Goal: Navigation & Orientation: Find specific page/section

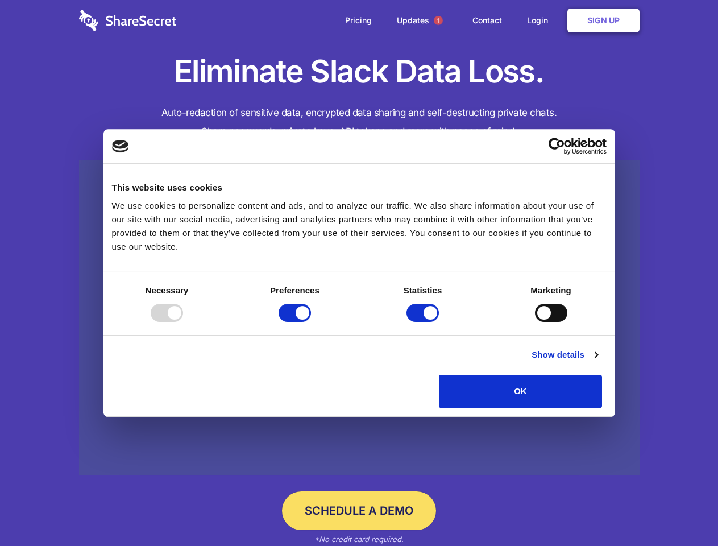
click at [183, 322] on div at bounding box center [167, 313] width 32 height 18
click at [311, 322] on input "Preferences" at bounding box center [295, 313] width 32 height 18
checkbox input "false"
click at [424, 322] on input "Statistics" at bounding box center [422, 313] width 32 height 18
checkbox input "false"
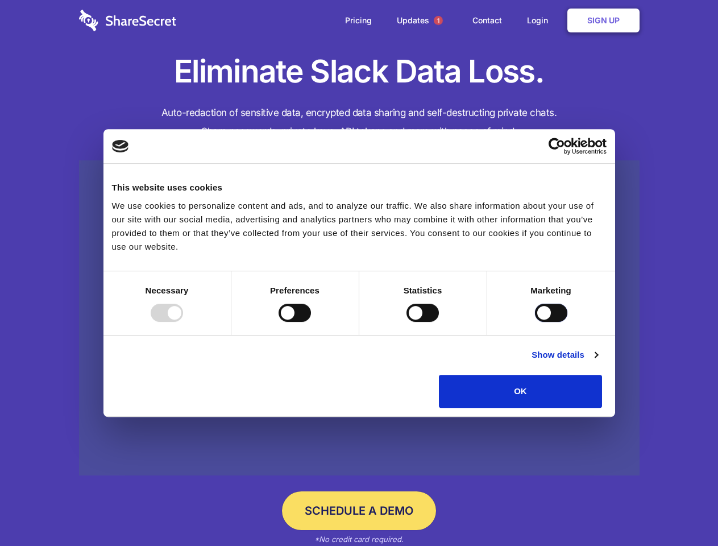
click at [535, 322] on input "Marketing" at bounding box center [551, 313] width 32 height 18
checkbox input "true"
click at [597, 362] on link "Show details" at bounding box center [564, 355] width 66 height 14
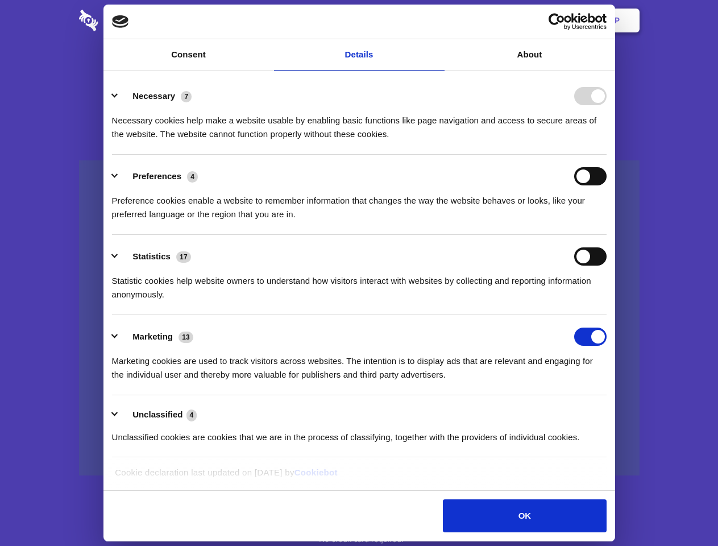
click at [607, 155] on li "Necessary 7 Necessary cookies help make a website usable by enabling basic func…" at bounding box center [359, 114] width 495 height 80
click at [438, 20] on span "1" at bounding box center [438, 20] width 9 height 9
